Goal: Navigation & Orientation: Understand site structure

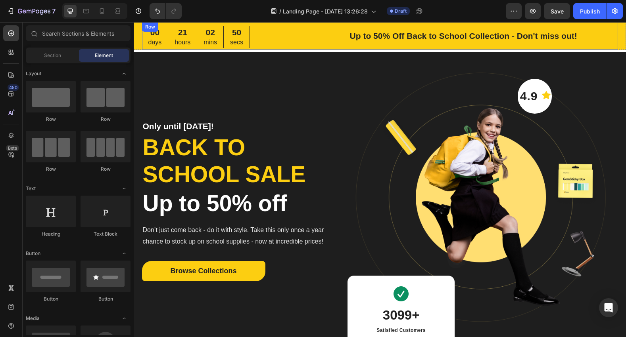
scroll to position [11, 0]
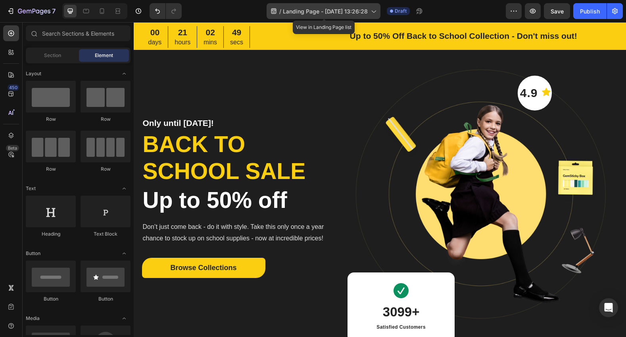
click at [371, 12] on icon at bounding box center [373, 11] width 8 height 8
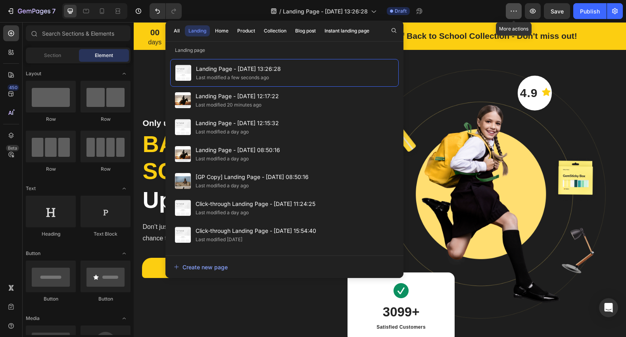
click at [513, 14] on icon "button" at bounding box center [513, 11] width 8 height 8
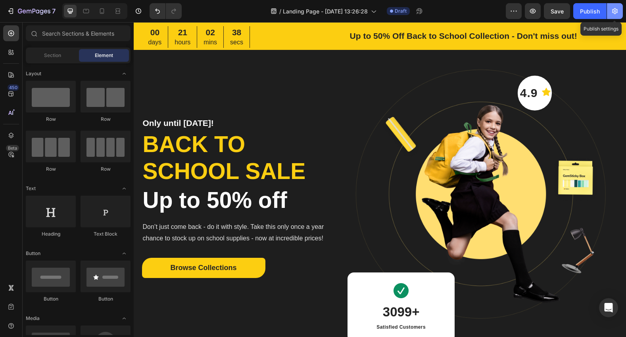
click at [616, 12] on icon "button" at bounding box center [615, 11] width 8 height 8
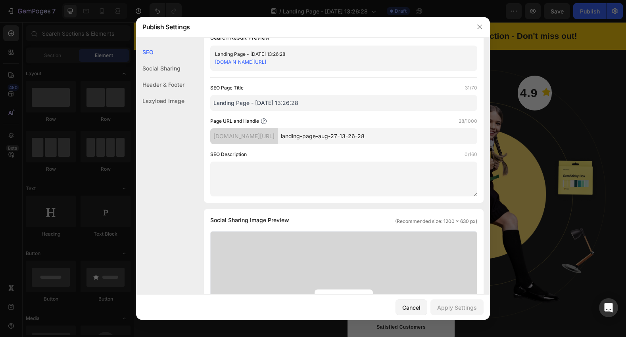
scroll to position [0, 0]
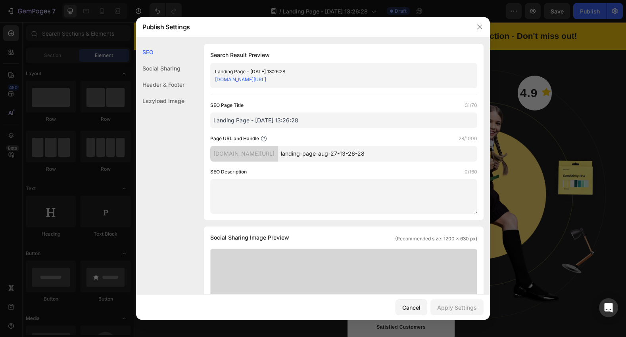
click at [163, 77] on div "Social Sharing" at bounding box center [160, 85] width 48 height 16
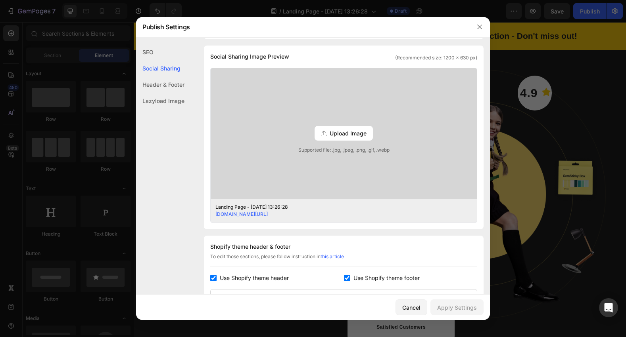
click at [173, 93] on div "Header & Footer" at bounding box center [160, 101] width 48 height 16
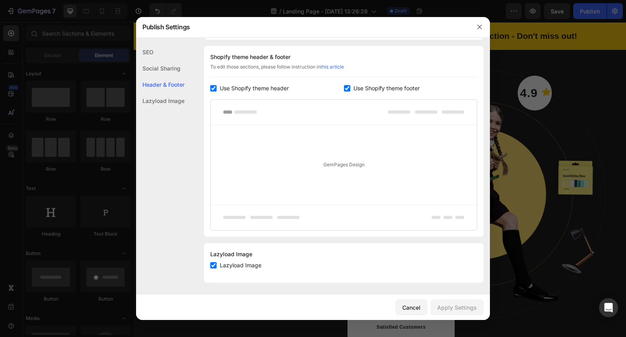
scroll to position [371, 0]
click at [169, 102] on div "Lazyload Image" at bounding box center [160, 101] width 48 height 16
click at [412, 305] on div "Cancel" at bounding box center [411, 308] width 18 height 8
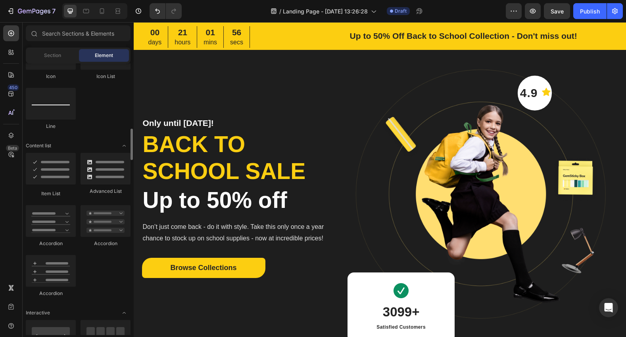
scroll to position [555, 0]
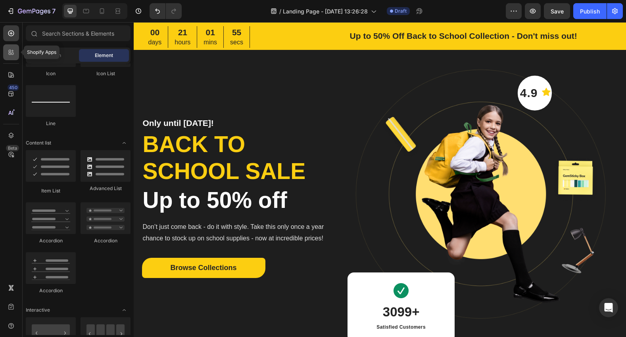
click at [12, 56] on icon at bounding box center [11, 52] width 8 height 8
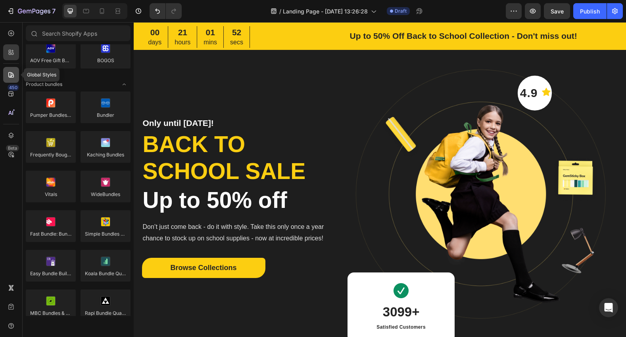
click at [9, 74] on icon at bounding box center [11, 75] width 8 height 8
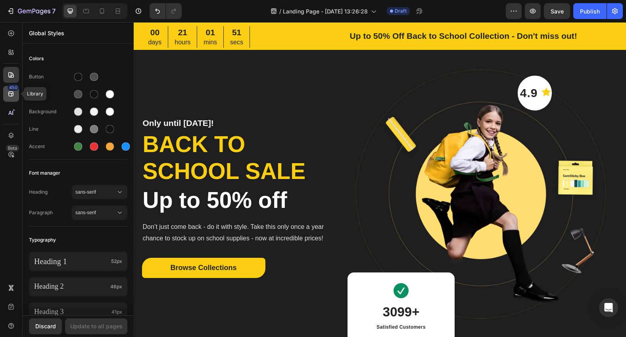
click at [9, 97] on icon at bounding box center [11, 94] width 8 height 8
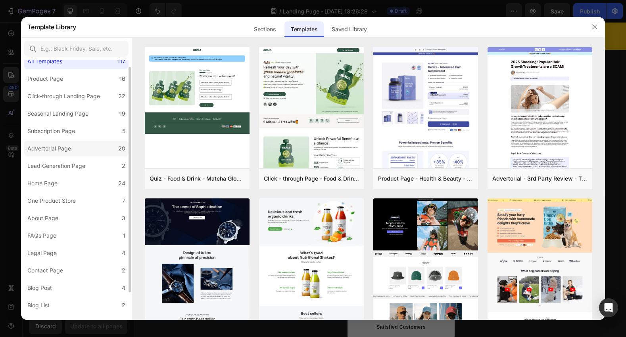
scroll to position [40, 0]
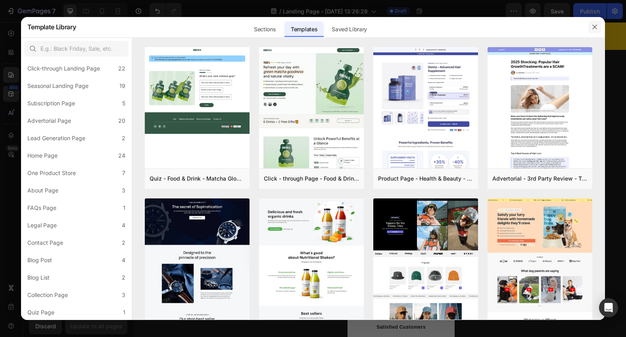
click at [592, 29] on icon "button" at bounding box center [594, 27] width 6 height 6
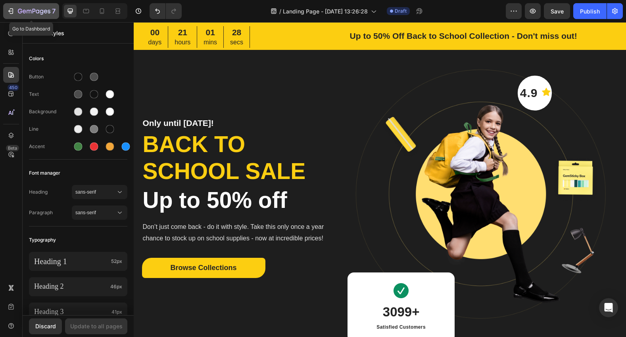
click at [14, 10] on icon "button" at bounding box center [11, 11] width 8 height 8
